Goal: Task Accomplishment & Management: Manage account settings

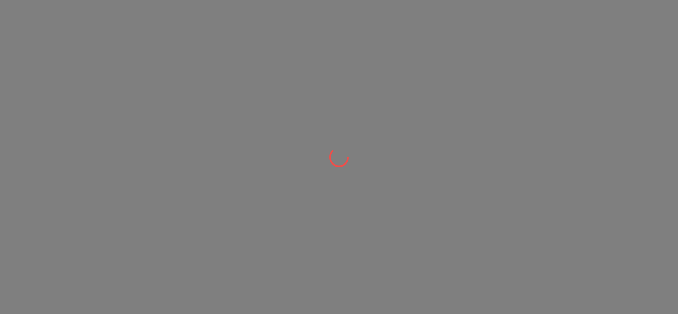
click at [431, 81] on div at bounding box center [339, 157] width 678 height 314
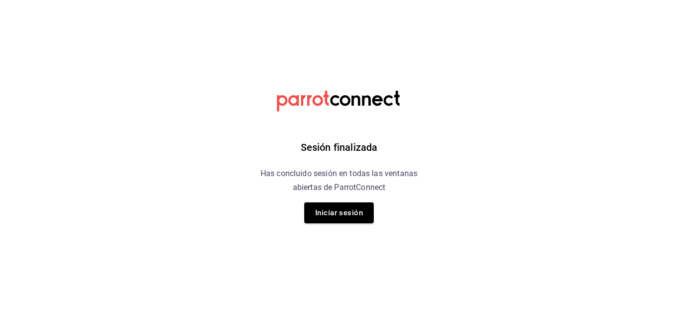
click at [484, 0] on html "Sesión finalizada Has concluido sesión en todas las ventanas abiertas de Parrot…" at bounding box center [339, 0] width 678 height 0
click at [342, 218] on button "Iniciar sesión" at bounding box center [338, 212] width 69 height 21
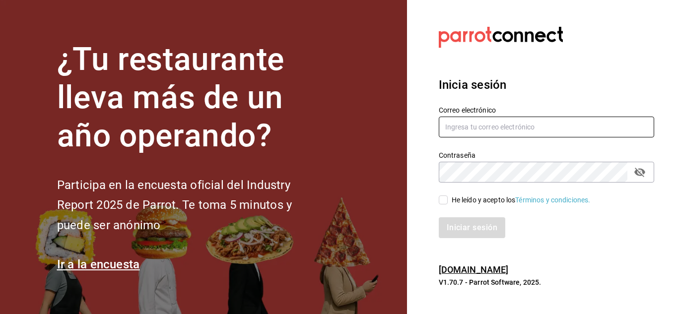
click at [475, 125] on input "text" at bounding box center [546, 127] width 215 height 21
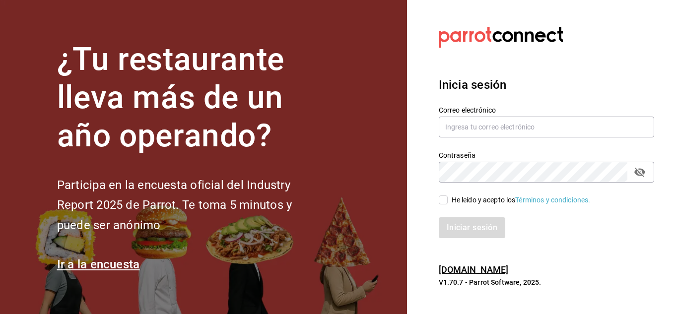
click at [446, 198] on input "He leído y acepto los Términos y condiciones." at bounding box center [443, 200] width 9 height 9
checkbox input "true"
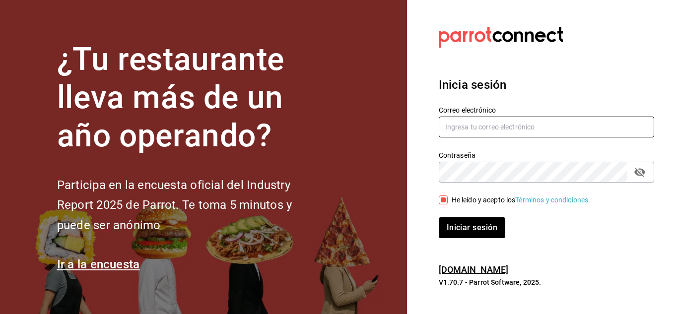
click at [452, 132] on input "text" at bounding box center [546, 127] width 215 height 21
type input "benjaminvazquez@playabichis.mx"
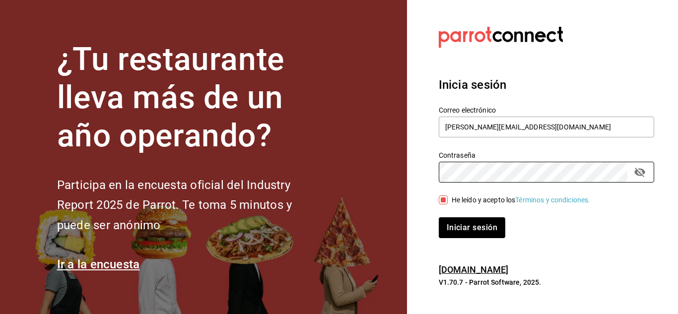
click at [439, 217] on button "Iniciar sesión" at bounding box center [472, 227] width 66 height 21
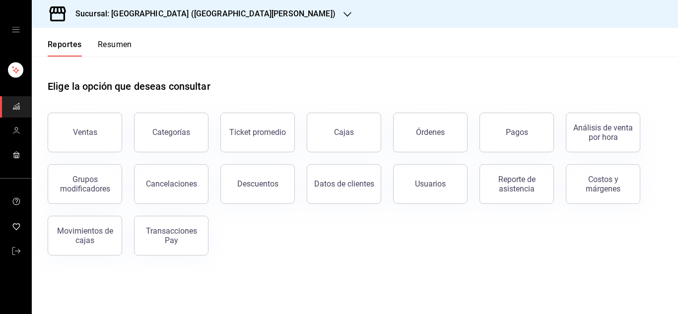
click at [589, 240] on div "Ventas Categorías Ticket promedio Cajas Órdenes Pagos Análisis de venta por hor…" at bounding box center [349, 178] width 626 height 155
